Goal: Task Accomplishment & Management: Manage account settings

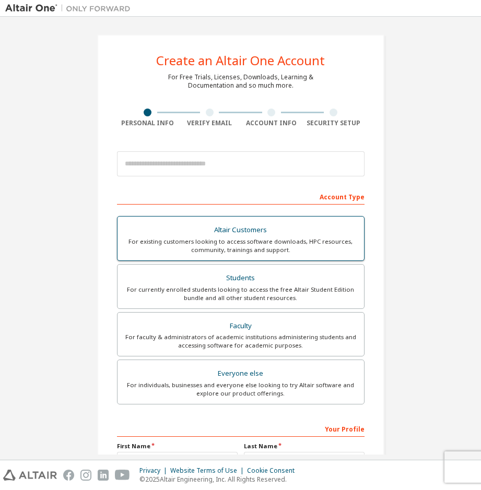
click at [229, 229] on div "Altair Customers" at bounding box center [241, 230] width 234 height 15
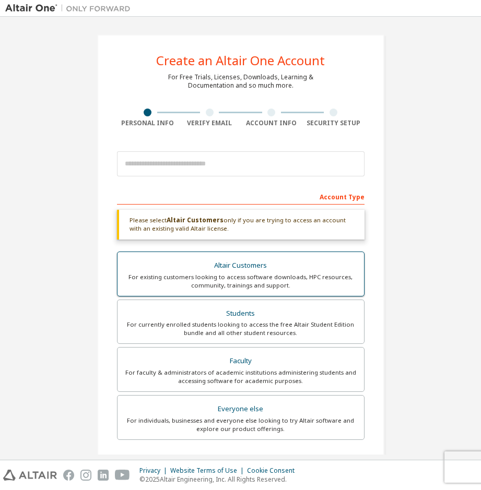
click at [236, 265] on div "Altair Customers" at bounding box center [241, 265] width 234 height 15
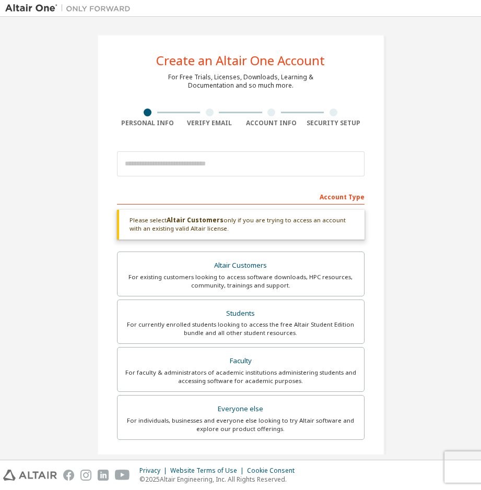
click at [183, 221] on b "Altair Customers" at bounding box center [194, 220] width 57 height 9
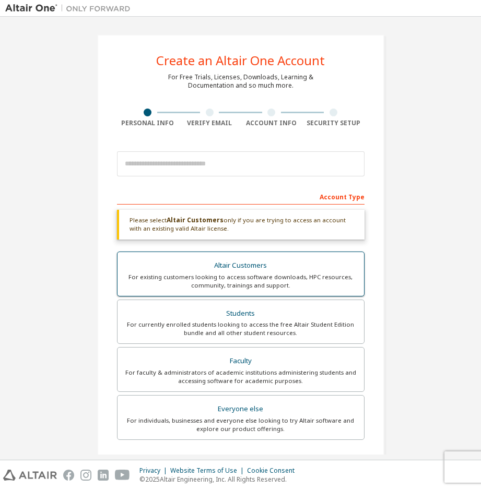
click at [232, 267] on div "Altair Customers" at bounding box center [241, 265] width 234 height 15
click at [235, 264] on div "Altair Customers" at bounding box center [241, 265] width 234 height 15
click at [232, 264] on div "Altair Customers" at bounding box center [241, 265] width 234 height 15
click at [234, 264] on div "Altair Customers" at bounding box center [241, 265] width 234 height 15
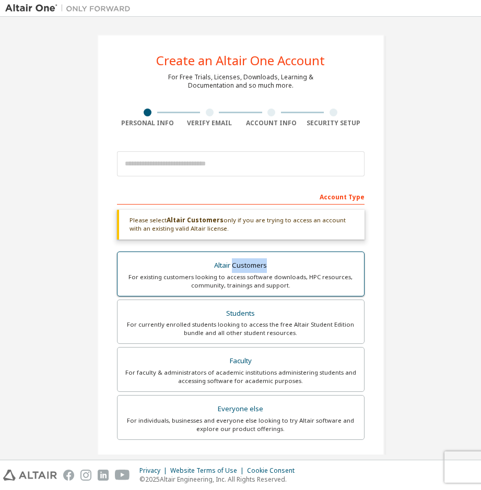
click at [235, 264] on div "Altair Customers" at bounding box center [241, 265] width 234 height 15
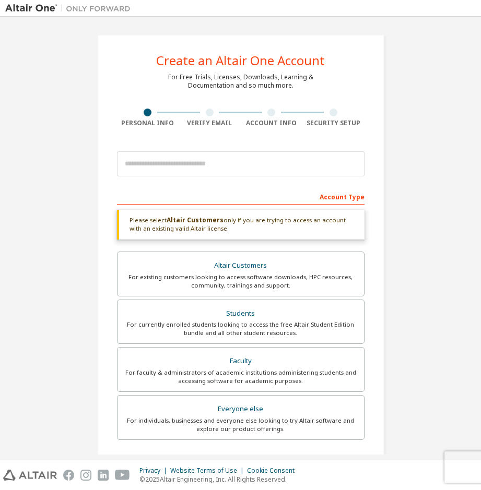
click at [124, 226] on div "Please select Altair Customers only if you are trying to access an account with…" at bounding box center [240, 225] width 247 height 30
click at [292, 328] on div "For currently enrolled students looking to access the free Altair Student Editi…" at bounding box center [241, 328] width 234 height 17
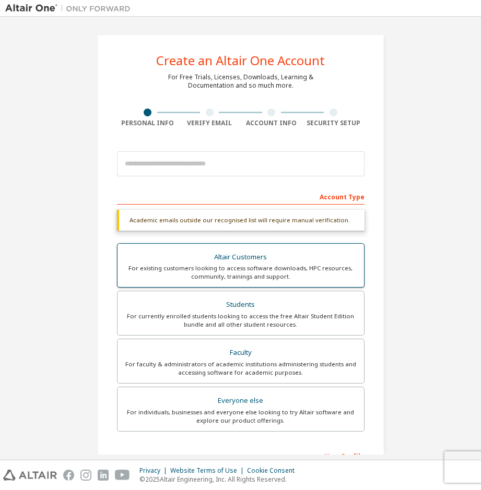
click at [233, 264] on div "Altair Customers" at bounding box center [241, 257] width 234 height 15
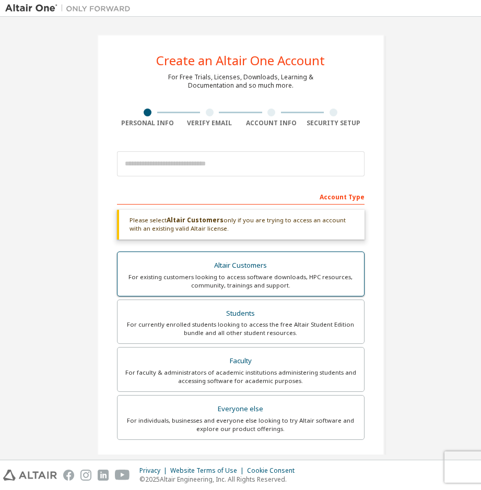
click at [233, 264] on div "Altair Customers" at bounding box center [241, 265] width 234 height 15
click at [236, 263] on div "Altair Customers" at bounding box center [241, 265] width 234 height 15
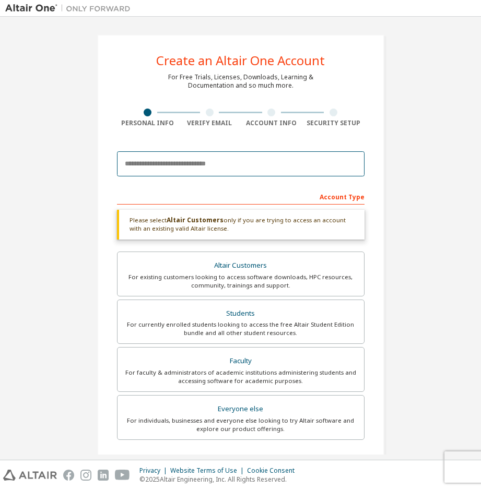
click at [159, 167] on input "email" at bounding box center [240, 163] width 247 height 25
type input "**********"
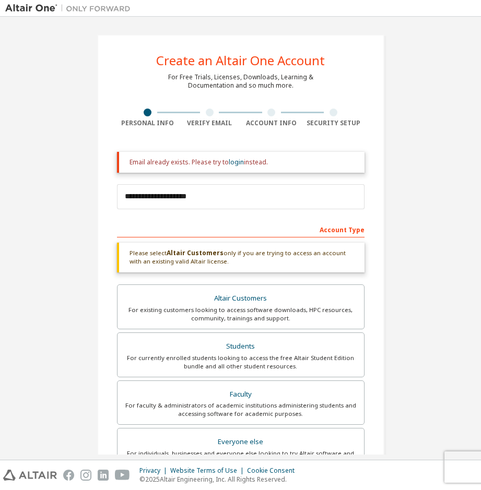
click at [206, 112] on div at bounding box center [210, 113] width 8 height 8
click at [235, 160] on link "login" at bounding box center [236, 162] width 15 height 9
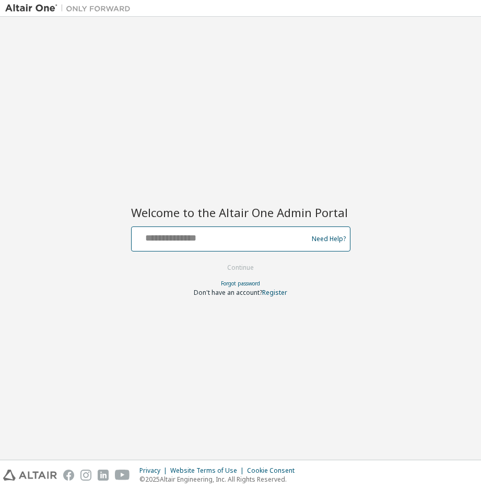
click at [172, 236] on input "text" at bounding box center [221, 236] width 171 height 15
type input "**********"
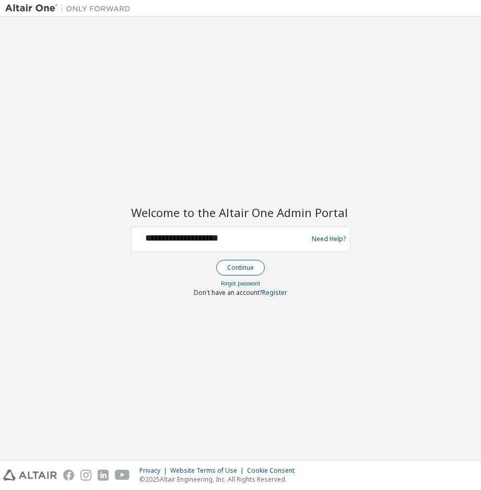
click at [241, 271] on button "Continue" at bounding box center [240, 268] width 49 height 16
